Goal: Transaction & Acquisition: Purchase product/service

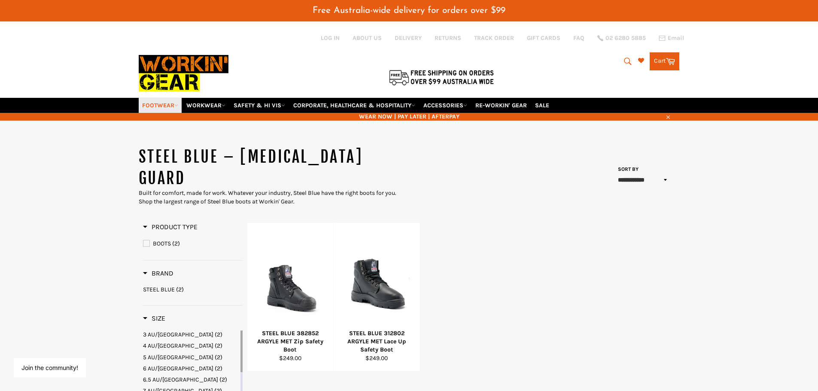
click at [156, 105] on link "FOOTWEAR" at bounding box center [160, 105] width 43 height 15
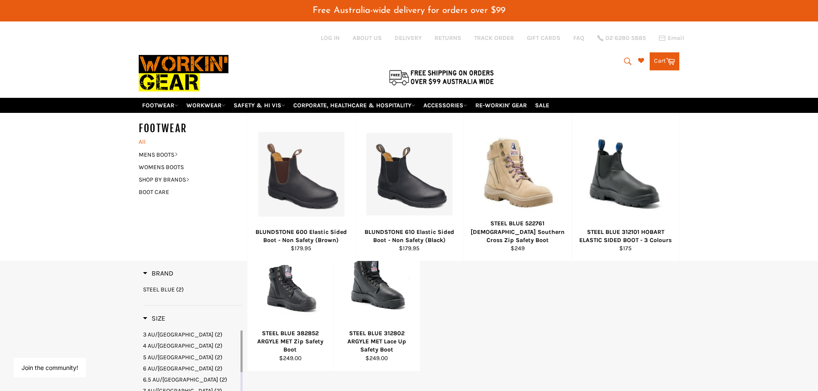
click at [140, 140] on link "All" at bounding box center [190, 142] width 112 height 12
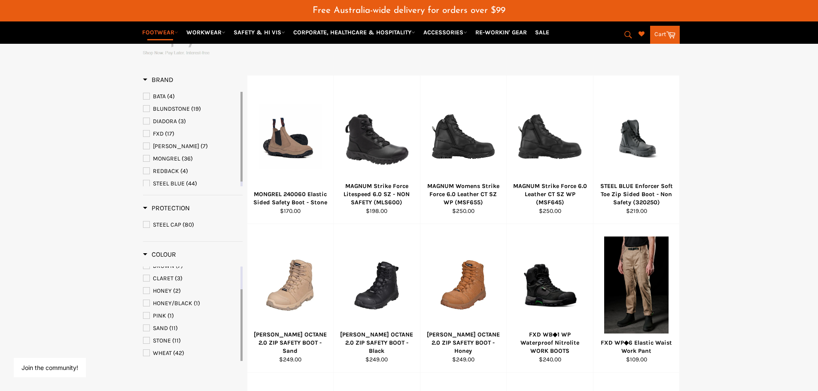
scroll to position [343, 0]
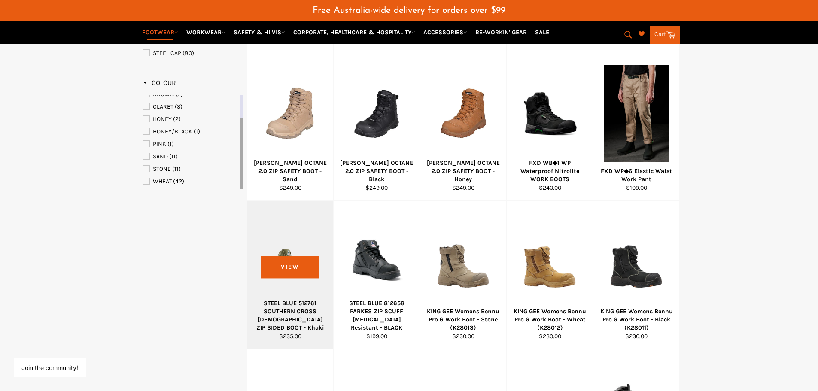
click at [291, 259] on div at bounding box center [290, 262] width 65 height 101
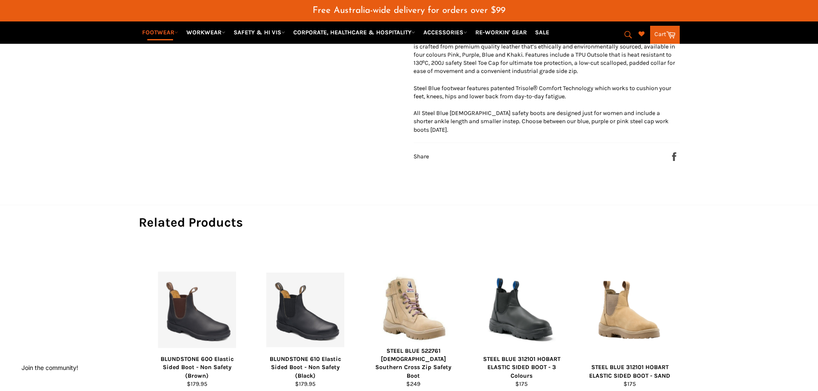
scroll to position [386, 0]
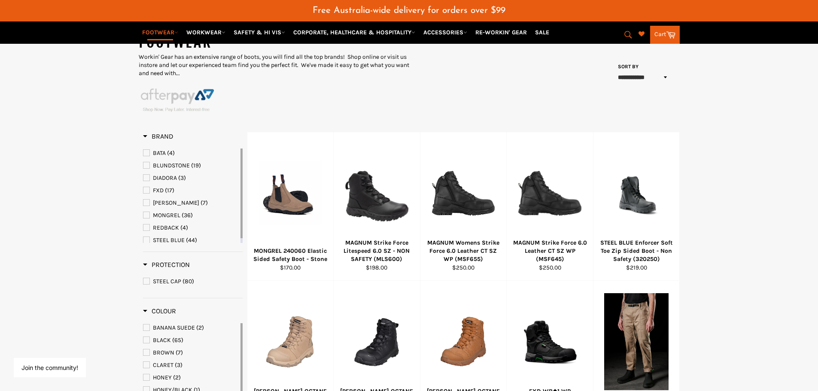
scroll to position [72, 0]
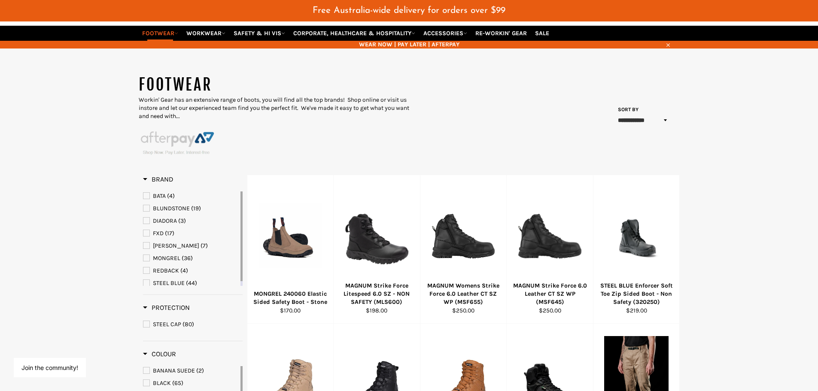
click at [158, 207] on span "BLUNDSTONE" at bounding box center [171, 208] width 37 height 7
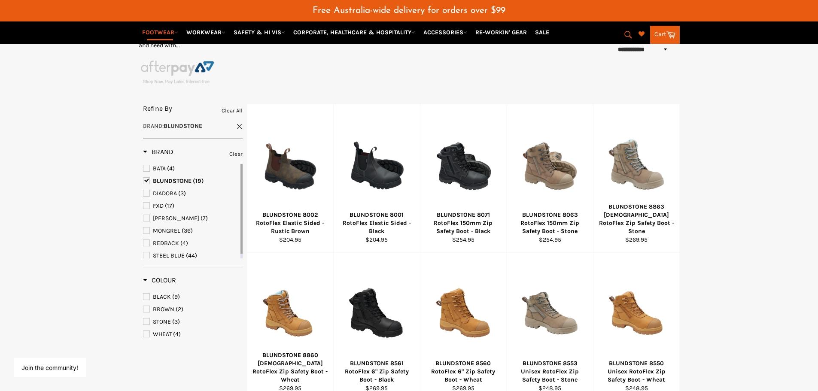
scroll to position [158, 0]
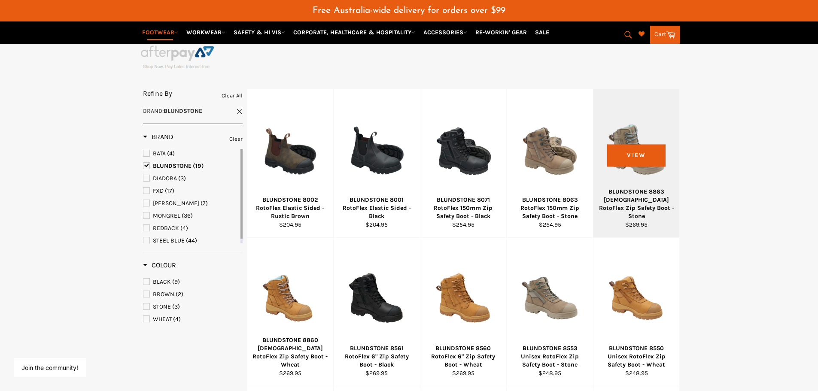
click at [655, 203] on div "BLUNDSTONE 8863 [DEMOGRAPHIC_DATA] RotoFlex Zip Safety Boot - Stone" at bounding box center [636, 204] width 76 height 33
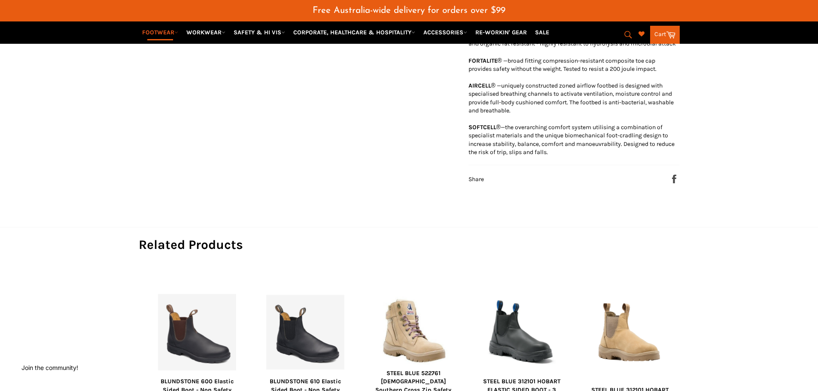
scroll to position [601, 0]
